Goal: Information Seeking & Learning: Learn about a topic

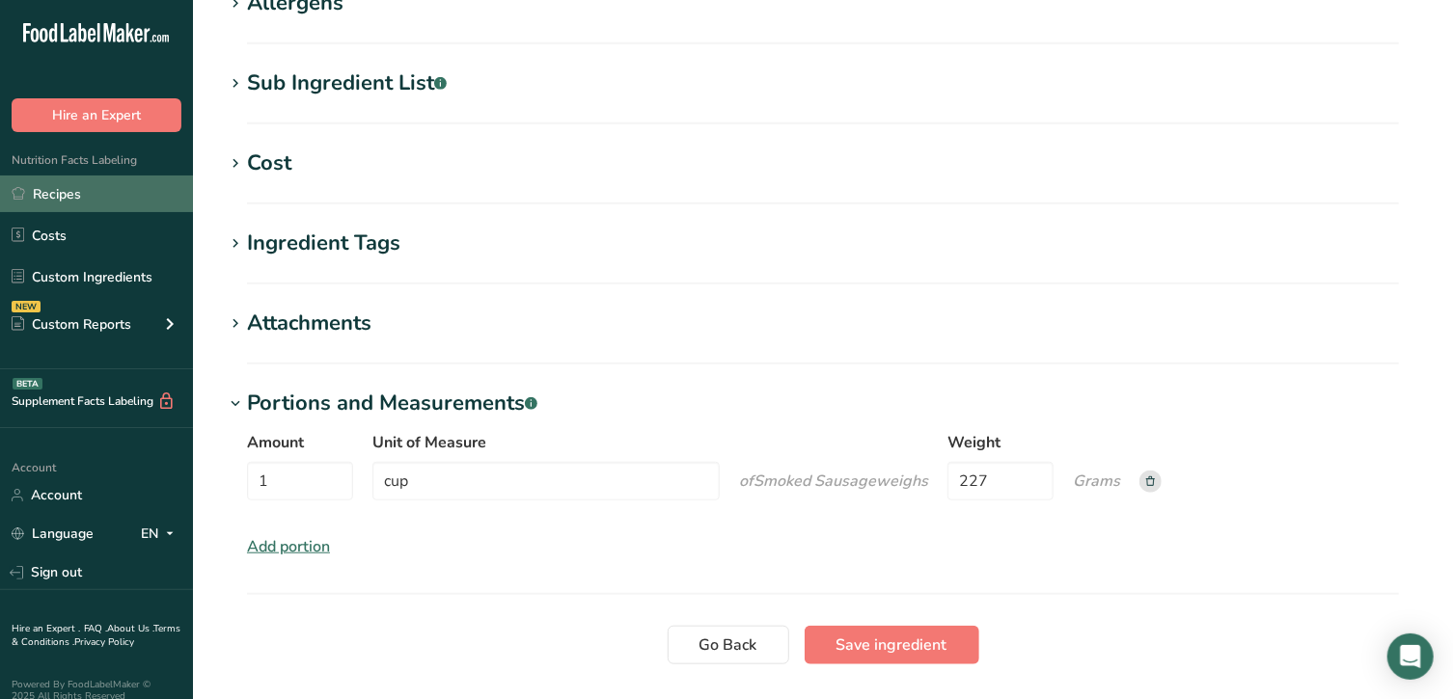
click at [81, 197] on link "Recipes" at bounding box center [96, 194] width 193 height 37
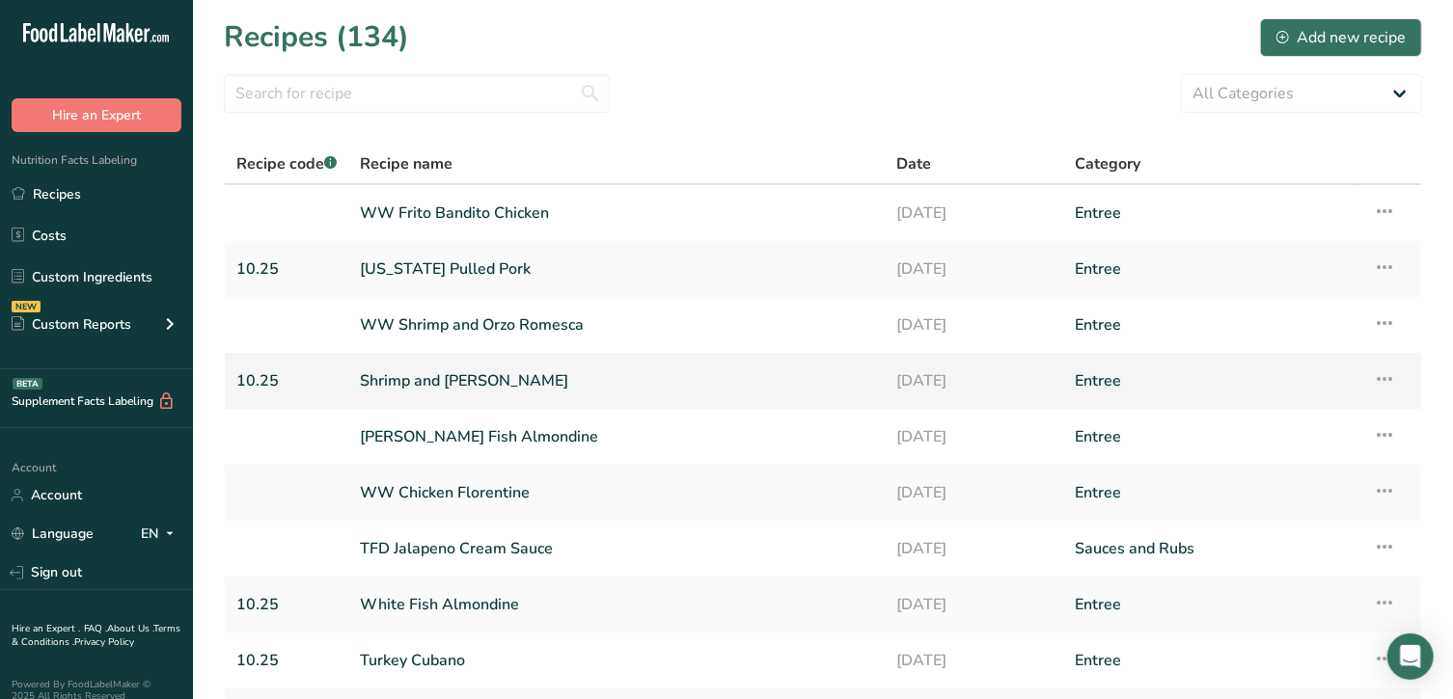
click at [427, 375] on link "Shrimp and [PERSON_NAME]" at bounding box center [616, 381] width 513 height 41
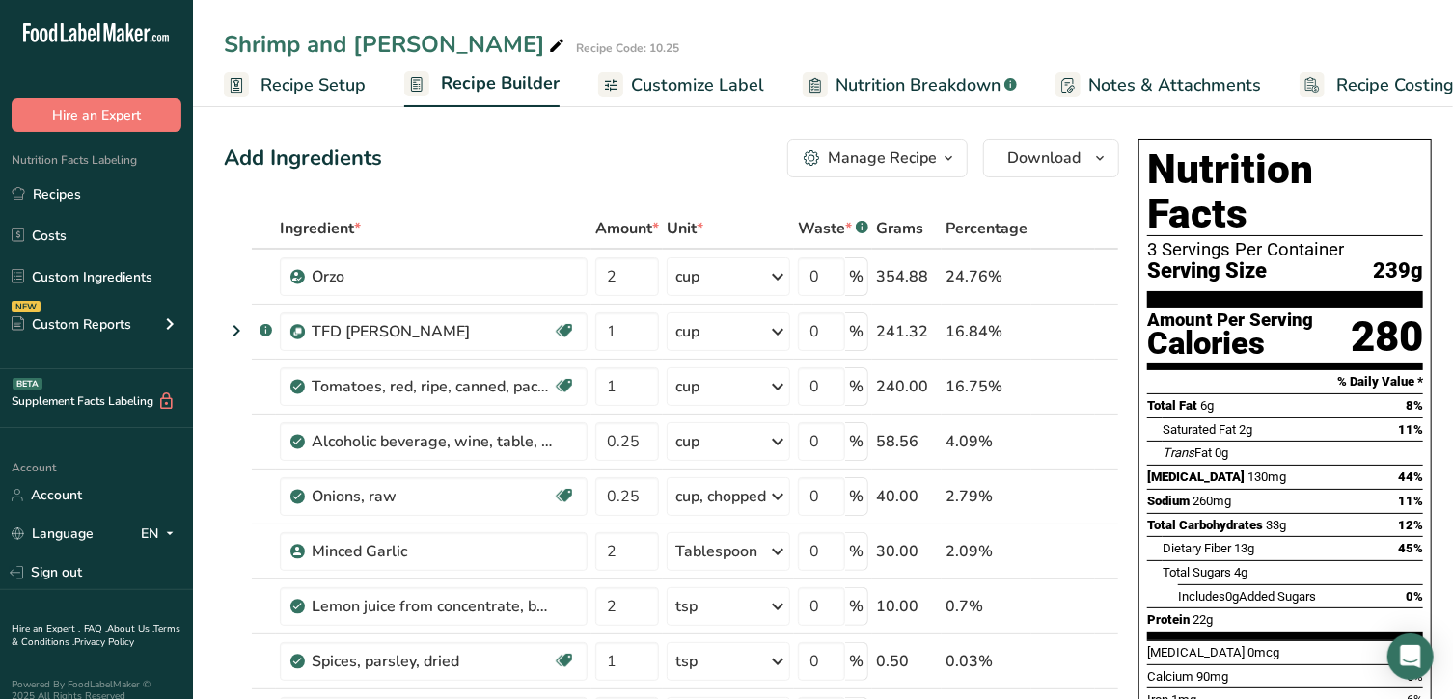
click at [883, 89] on span "Nutrition Breakdown" at bounding box center [917, 85] width 165 height 26
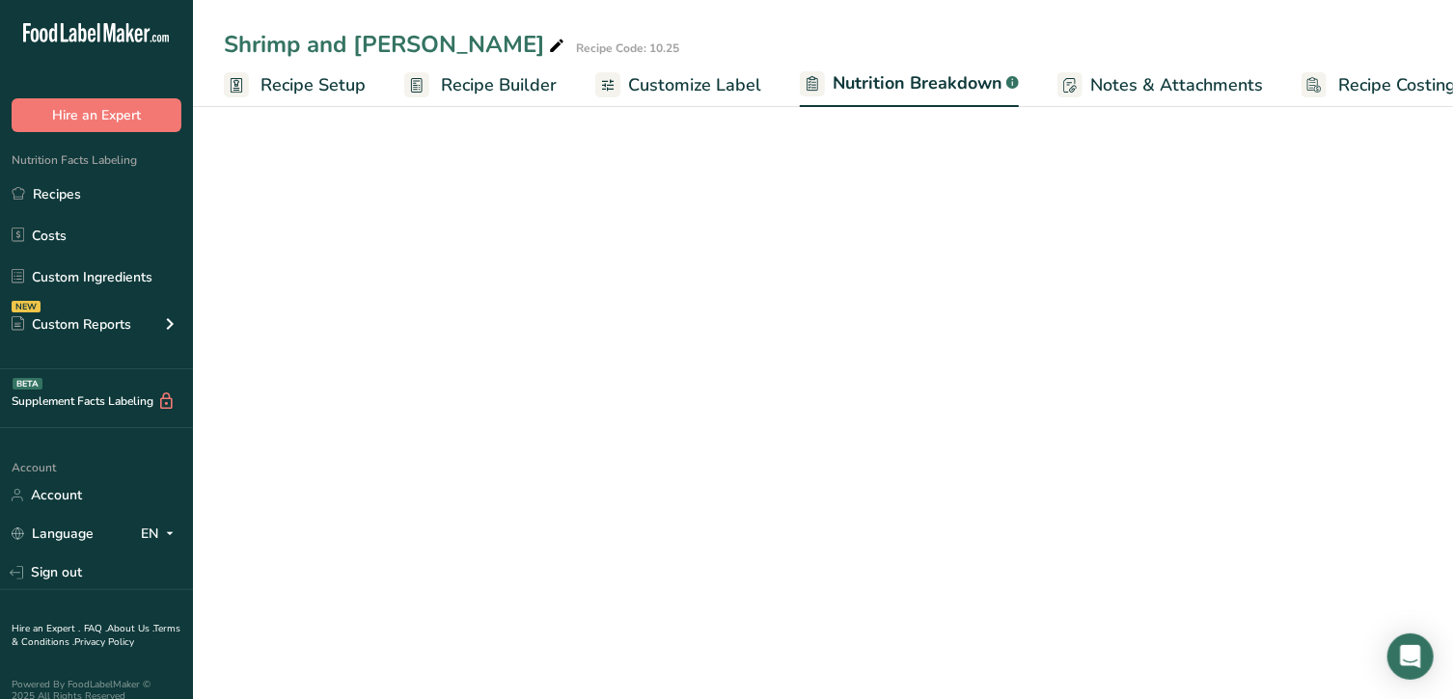
scroll to position [0, 32]
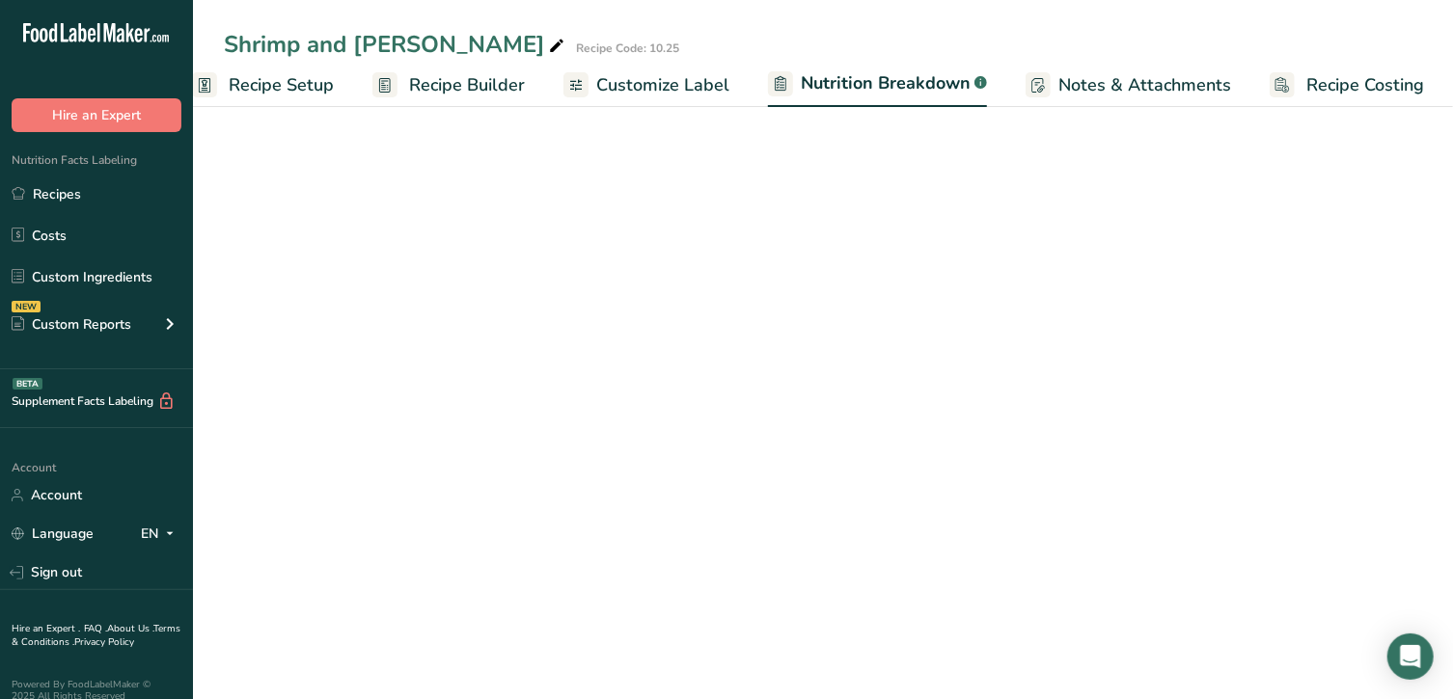
select select "Calories"
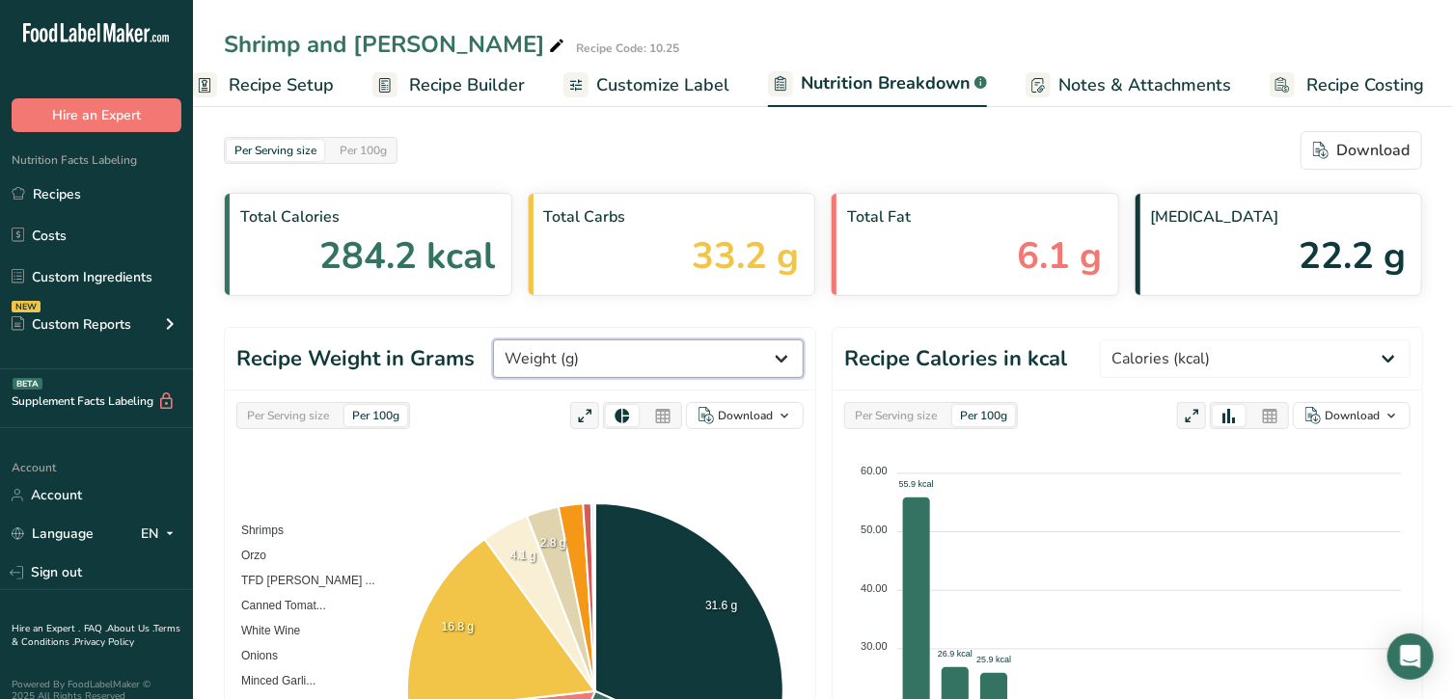
click at [694, 364] on select "Weight (g) Calories (kcal) Energy KJ (kj) Total Fat (g) Saturated Fat (g) Trans…" at bounding box center [648, 359] width 311 height 39
click at [489, 354] on header "Recipe Weight in Grams Weight (g) Calories (kcal) Energy KJ (kj) Total Fat (g) …" at bounding box center [520, 359] width 590 height 63
